Goal: Task Accomplishment & Management: Manage account settings

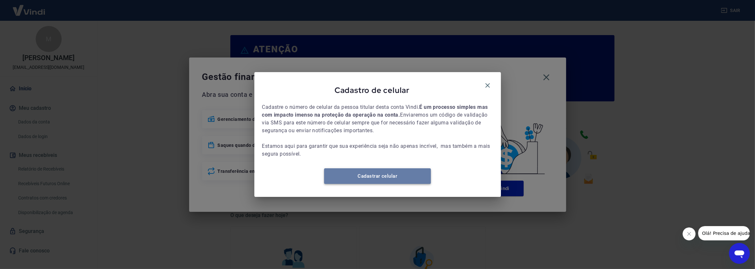
click at [383, 178] on link "Cadastrar celular" at bounding box center [377, 176] width 107 height 16
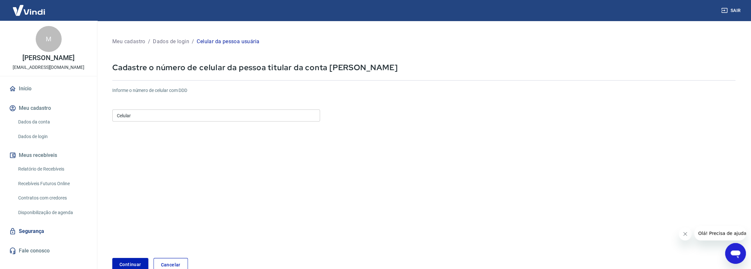
click at [158, 116] on input "Celular" at bounding box center [216, 115] width 208 height 12
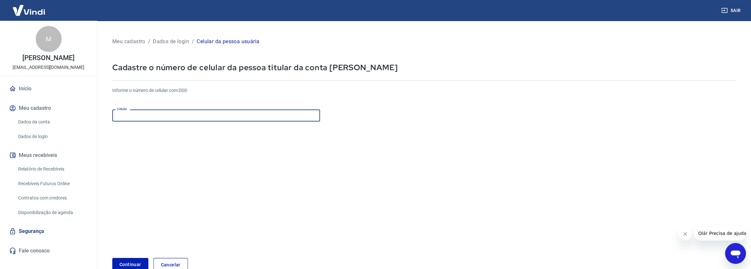
type input "[PHONE_NUMBER]"
click at [132, 262] on button "Continuar" at bounding box center [130, 264] width 36 height 13
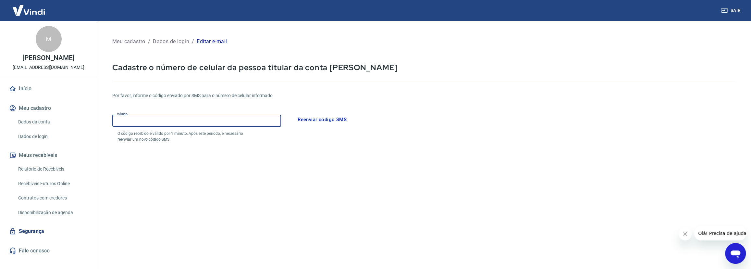
click at [190, 121] on input "Código" at bounding box center [196, 121] width 169 height 12
click at [269, 183] on form "Por favor, informe o código enviado por SMS para o número de celular informado …" at bounding box center [423, 190] width 623 height 212
click at [174, 125] on input "Código" at bounding box center [196, 121] width 169 height 12
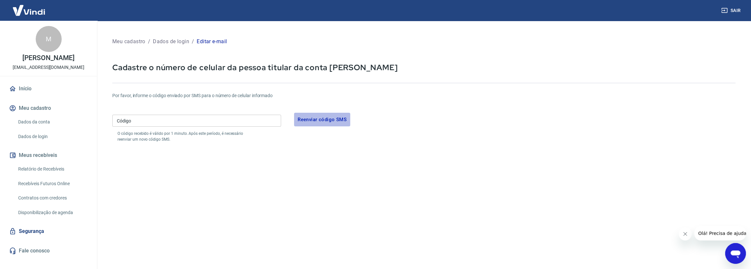
click at [338, 117] on button "Reenviar código SMS" at bounding box center [322, 120] width 56 height 14
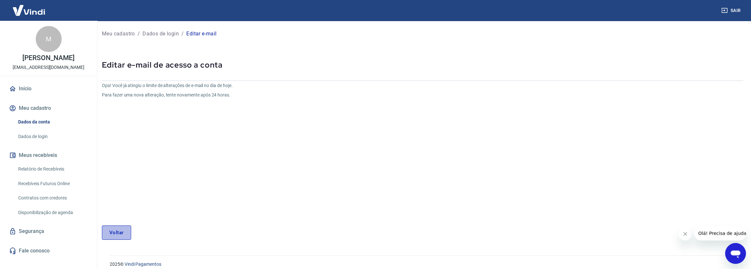
click at [121, 236] on link "Voltar" at bounding box center [116, 232] width 29 height 14
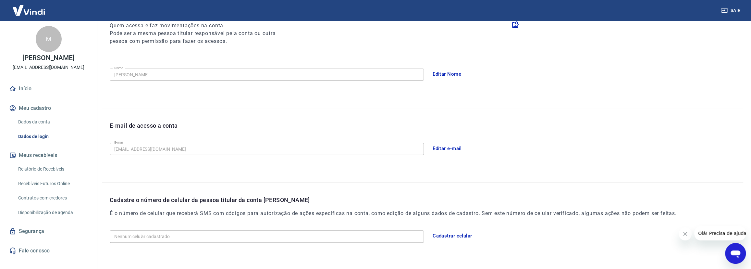
scroll to position [117, 0]
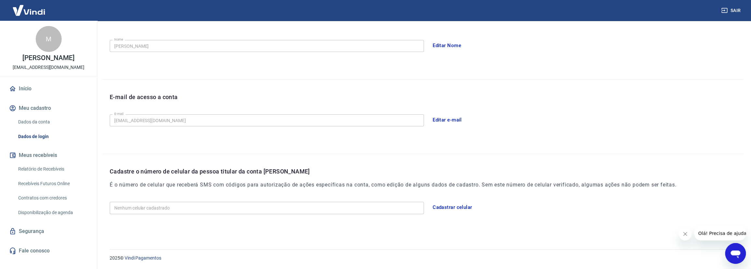
click at [445, 206] on button "Cadastrar celular" at bounding box center [452, 207] width 46 height 14
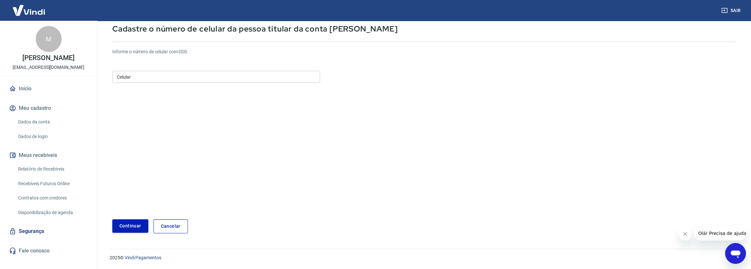
scroll to position [38, 0]
click at [138, 71] on input "Celular" at bounding box center [216, 77] width 208 height 12
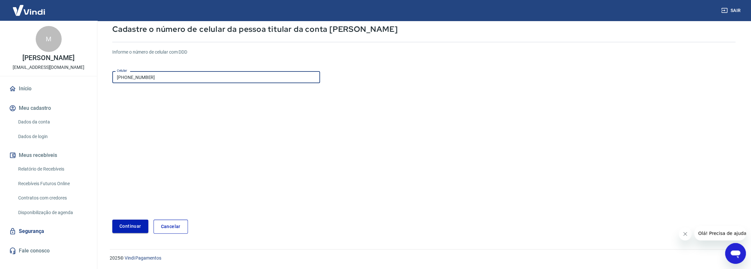
type input "(11) 97153-4330"
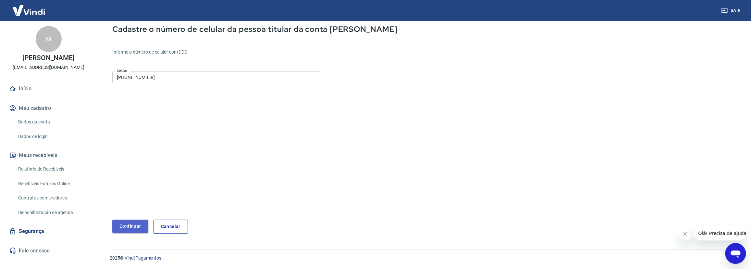
click at [130, 222] on button "Continuar" at bounding box center [130, 225] width 36 height 13
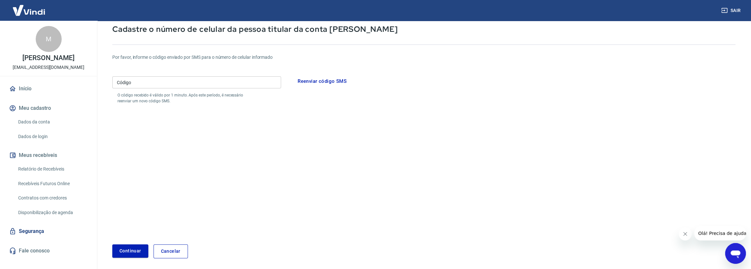
click at [37, 113] on button "Meu cadastro" at bounding box center [48, 108] width 81 height 14
click at [180, 248] on link "Cancelar" at bounding box center [170, 251] width 34 height 14
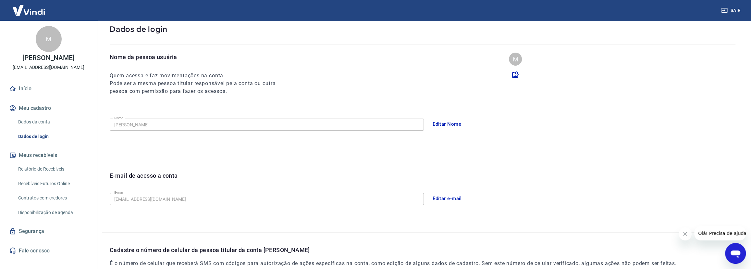
scroll to position [92, 0]
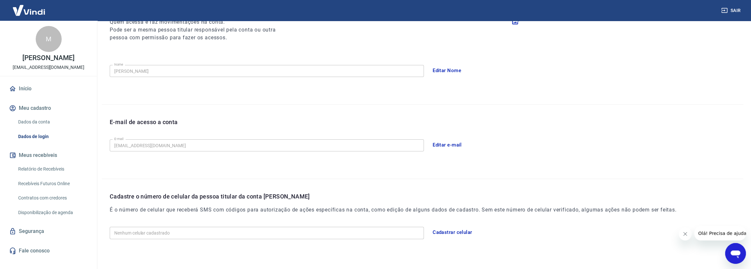
click at [30, 93] on link "Início" at bounding box center [48, 88] width 81 height 14
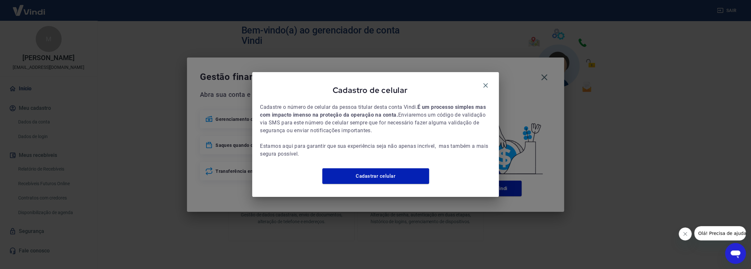
scroll to position [279, 0]
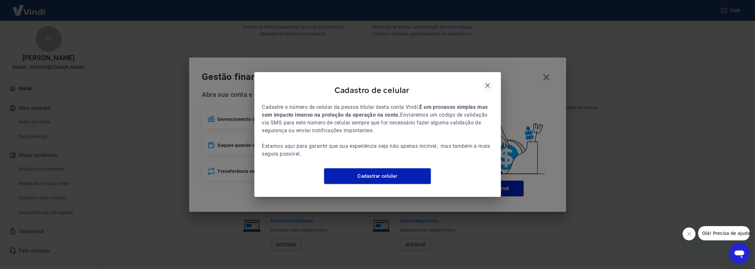
click at [489, 83] on icon "button" at bounding box center [487, 85] width 5 height 5
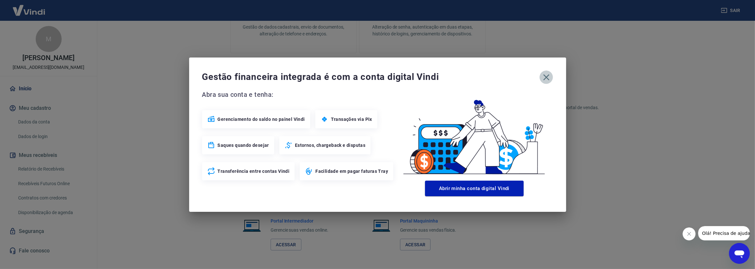
click at [548, 78] on icon "button" at bounding box center [546, 77] width 10 height 10
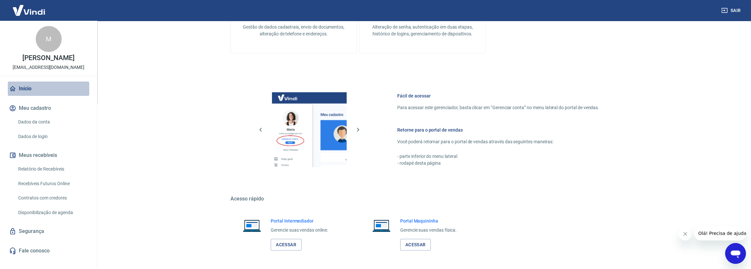
click at [27, 96] on link "Início" at bounding box center [48, 88] width 81 height 14
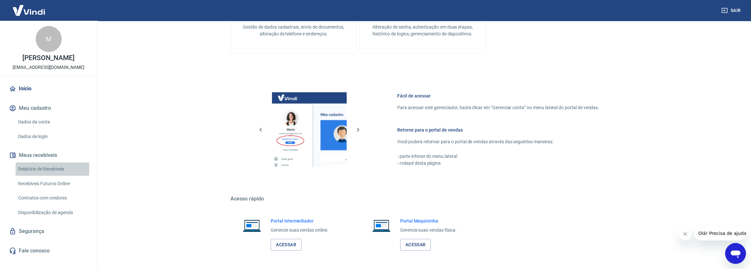
click at [44, 174] on link "Relatório de Recebíveis" at bounding box center [53, 168] width 74 height 13
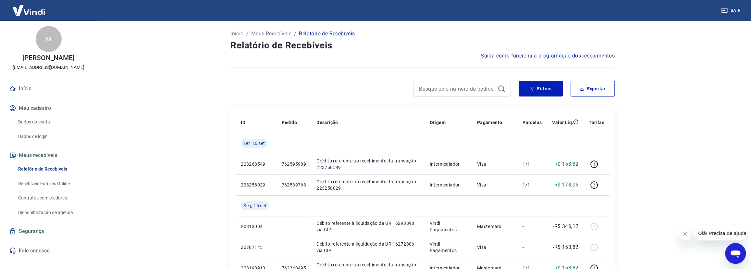
click at [45, 188] on link "Recebíveis Futuros Online" at bounding box center [53, 183] width 74 height 13
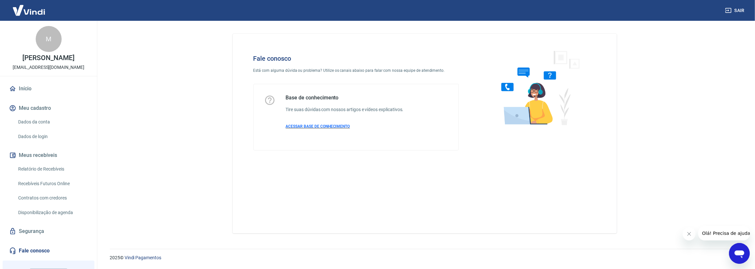
click at [330, 124] on span "ACESSAR BASE DE CONHECIMENTO" at bounding box center [318, 126] width 64 height 5
